Goal: Task Accomplishment & Management: Manage account settings

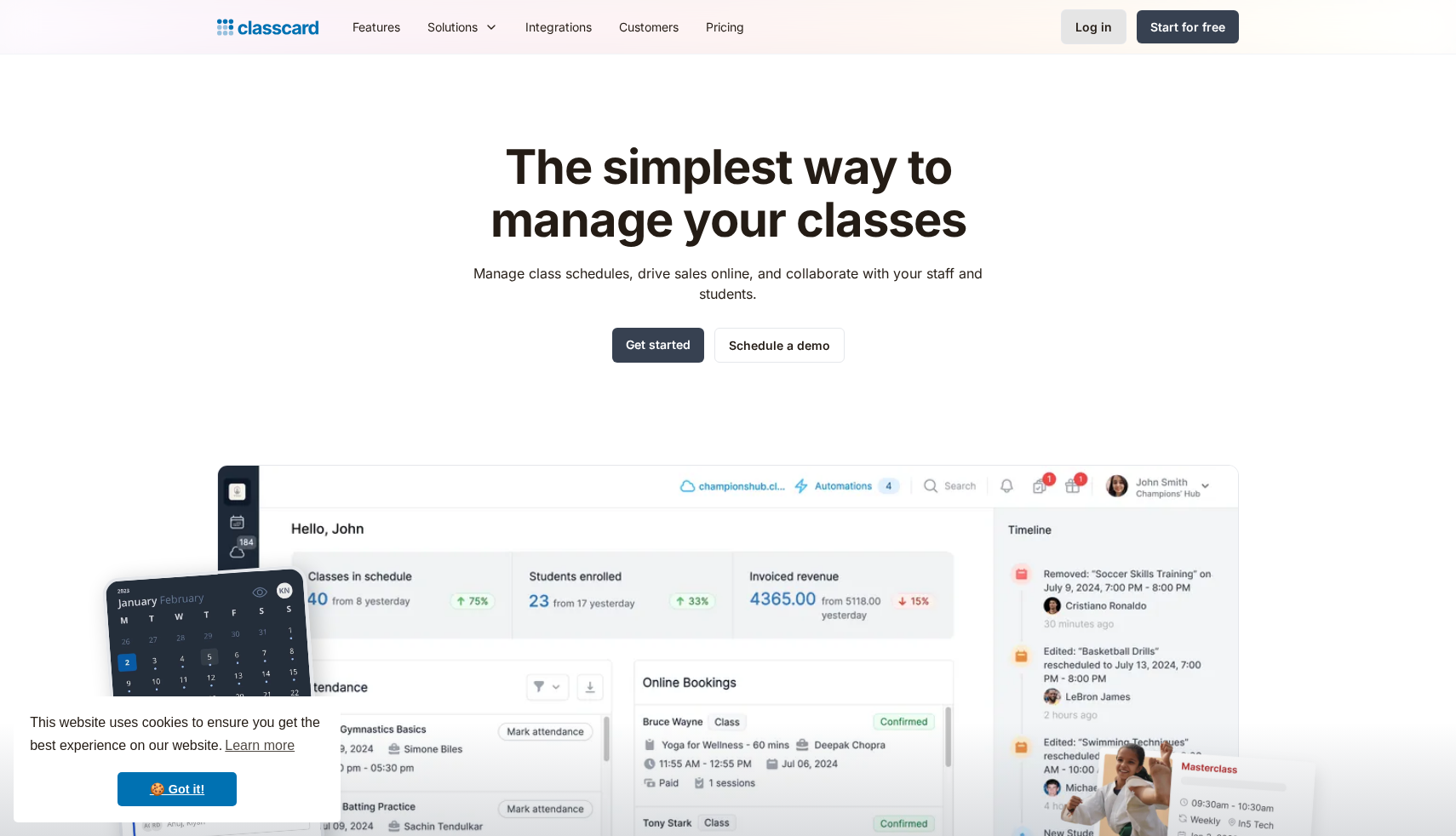
click at [1079, 39] on link "Log in" at bounding box center [1093, 27] width 66 height 35
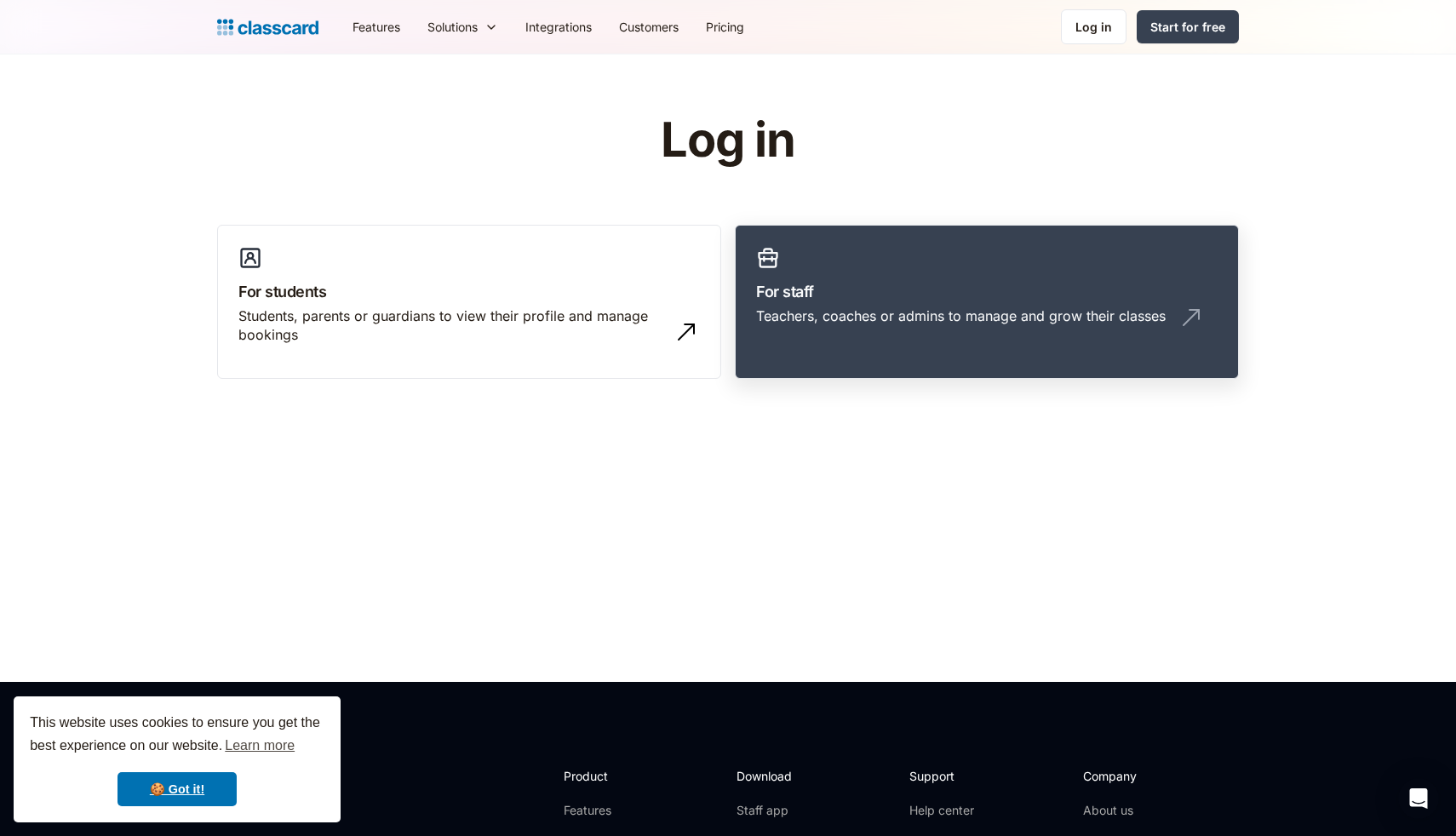
click at [898, 273] on link "For staff Teachers, coaches or admins to manage and grow their classes" at bounding box center [987, 302] width 504 height 155
